Goal: Task Accomplishment & Management: Use online tool/utility

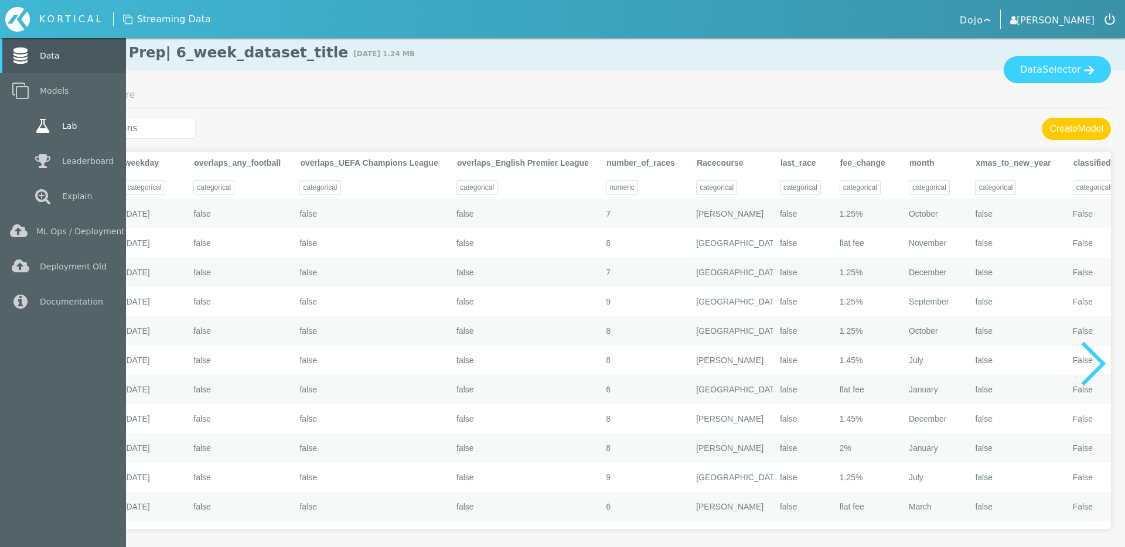
click at [32, 128] on icon at bounding box center [42, 126] width 21 height 16
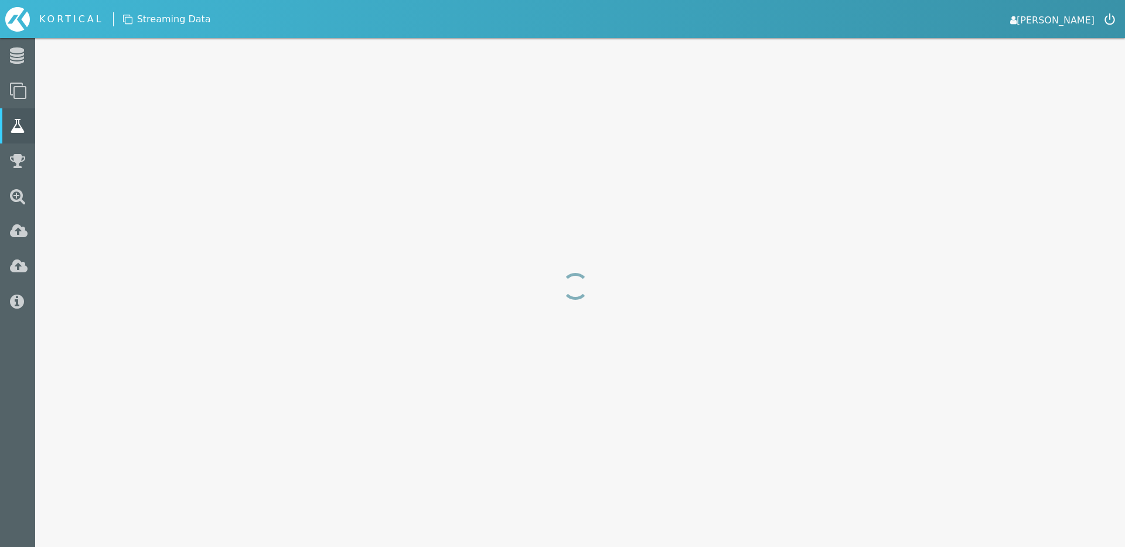
select select "mean_absolute_error"
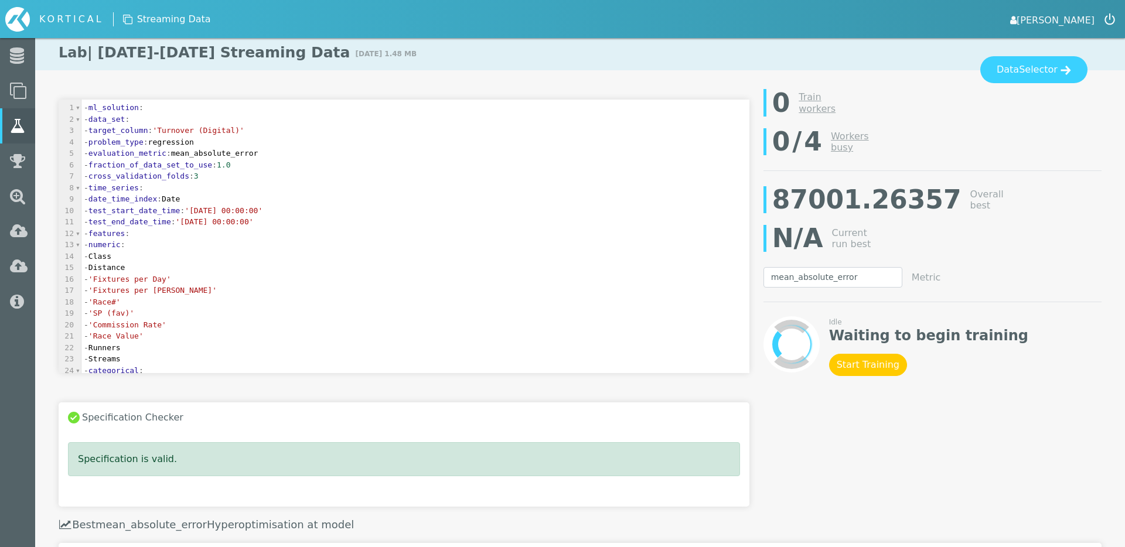
click at [1058, 19] on link "[PERSON_NAME]" at bounding box center [1053, 19] width 84 height 16
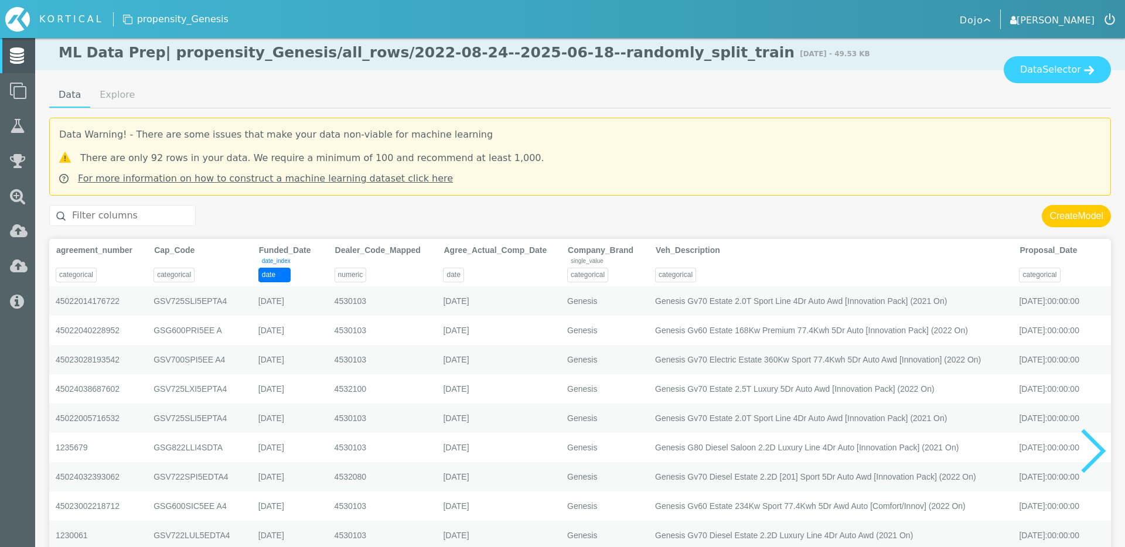
click at [1064, 19] on link "[PERSON_NAME]" at bounding box center [1053, 19] width 84 height 16
